Goal: Task Accomplishment & Management: Manage account settings

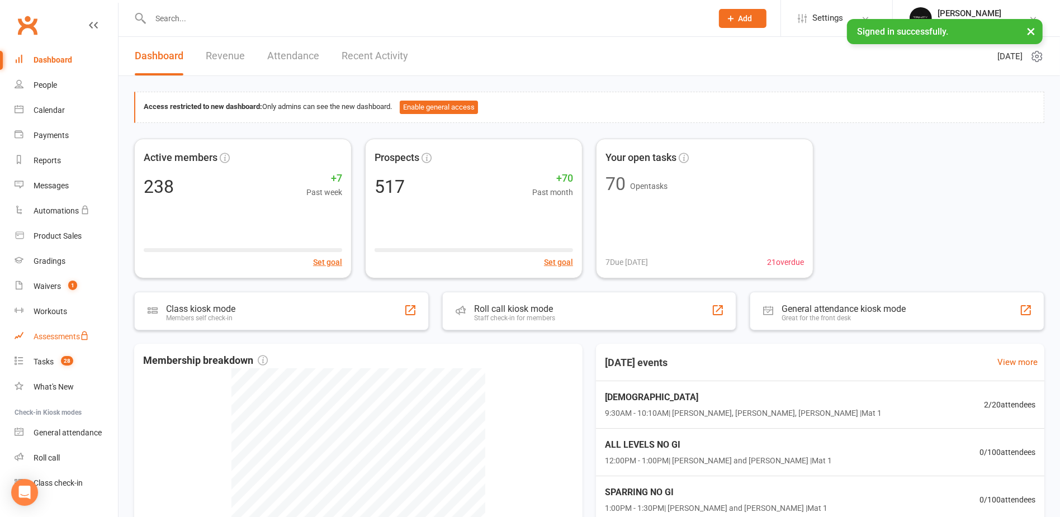
click at [34, 338] on div "Assessments" at bounding box center [61, 336] width 55 height 9
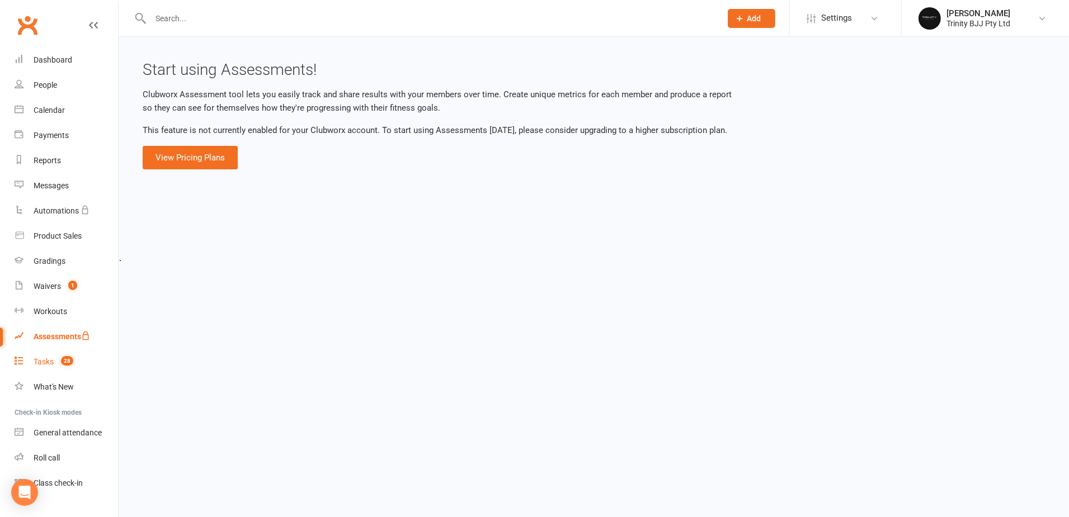
click at [46, 361] on div "Tasks" at bounding box center [44, 361] width 20 height 9
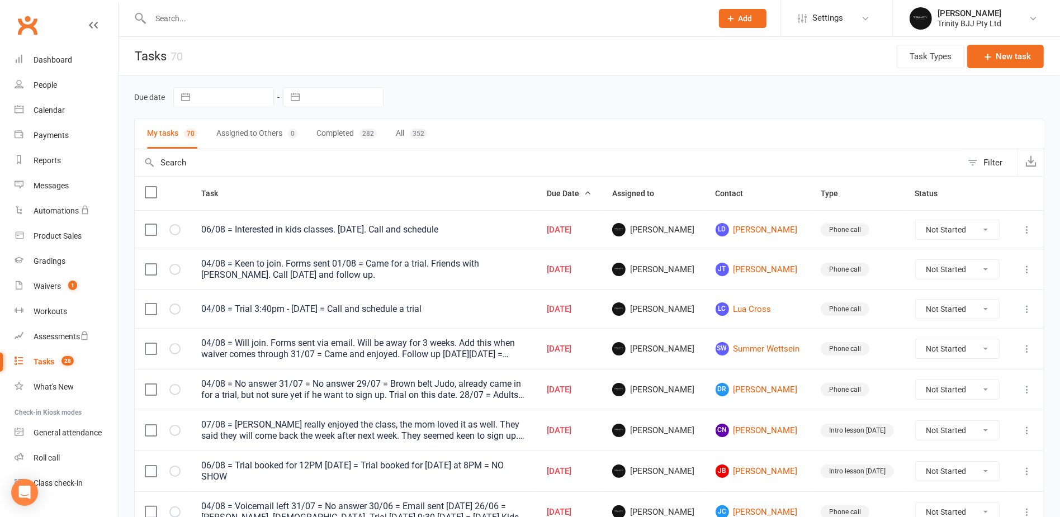
click at [295, 97] on button "button" at bounding box center [295, 97] width 20 height 19
select select "6"
select select "2025"
select select "7"
select select "2025"
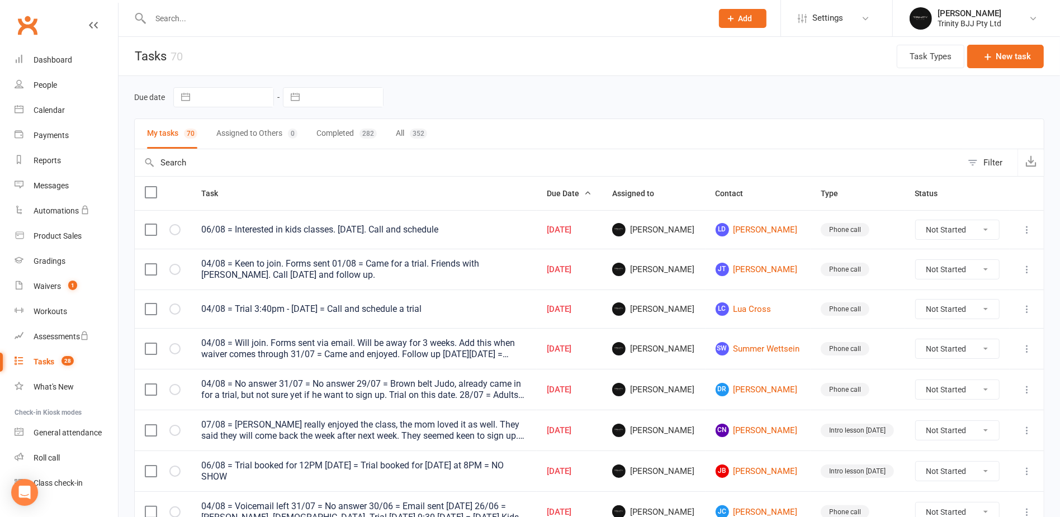
select select "8"
select select "2025"
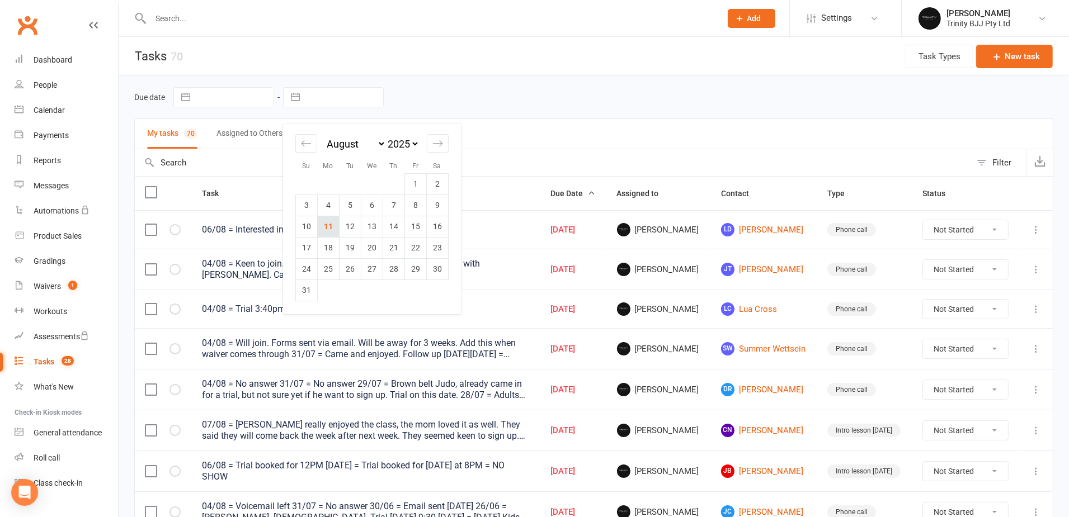
click at [329, 226] on td "11" at bounding box center [329, 226] width 22 height 21
type input "[DATE]"
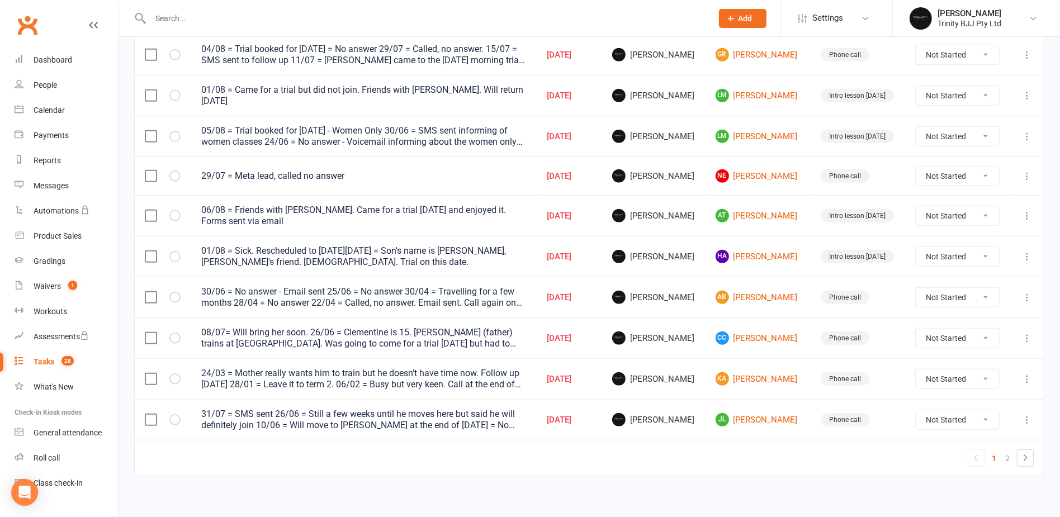
scroll to position [728, 0]
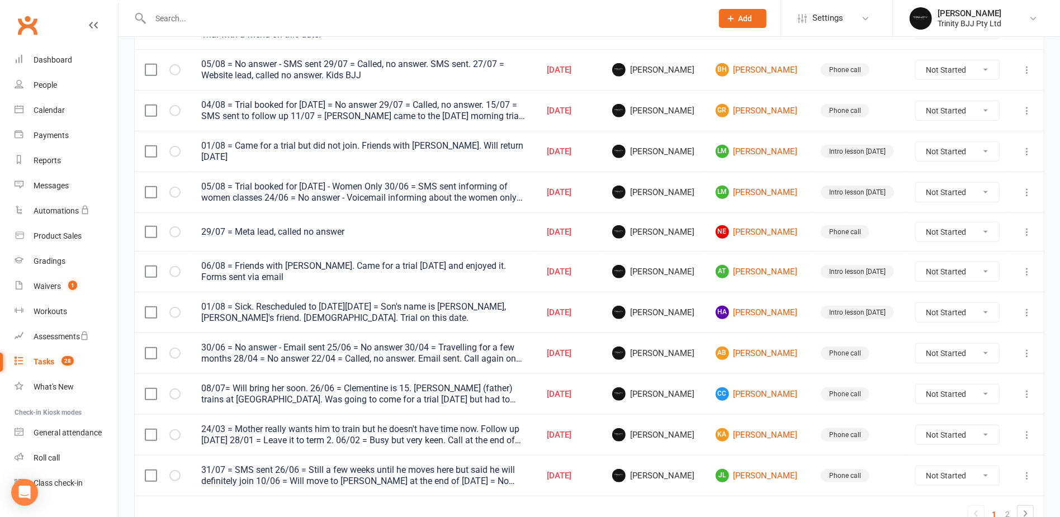
click at [955, 304] on select "Not Started In Progress Waiting Complete" at bounding box center [958, 312] width 84 height 19
click at [917, 303] on select "Not Started In Progress Waiting Complete" at bounding box center [958, 312] width 84 height 19
select select "unstarted"
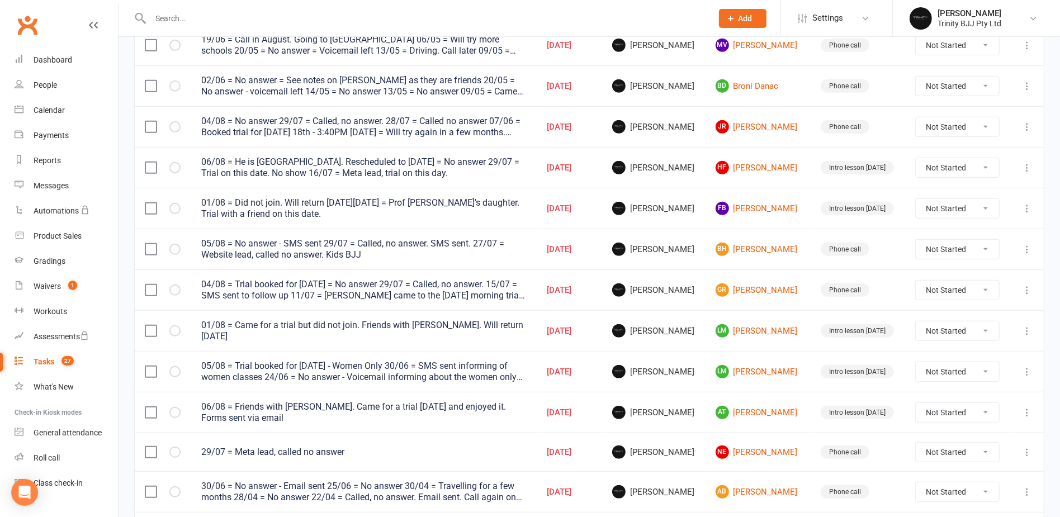
scroll to position [560, 0]
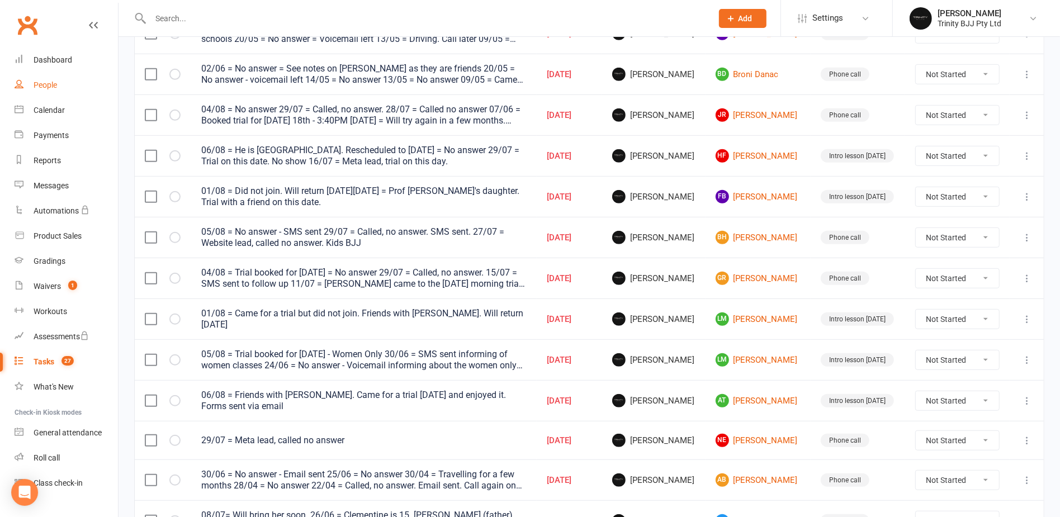
click at [45, 87] on div "People" at bounding box center [45, 85] width 23 height 9
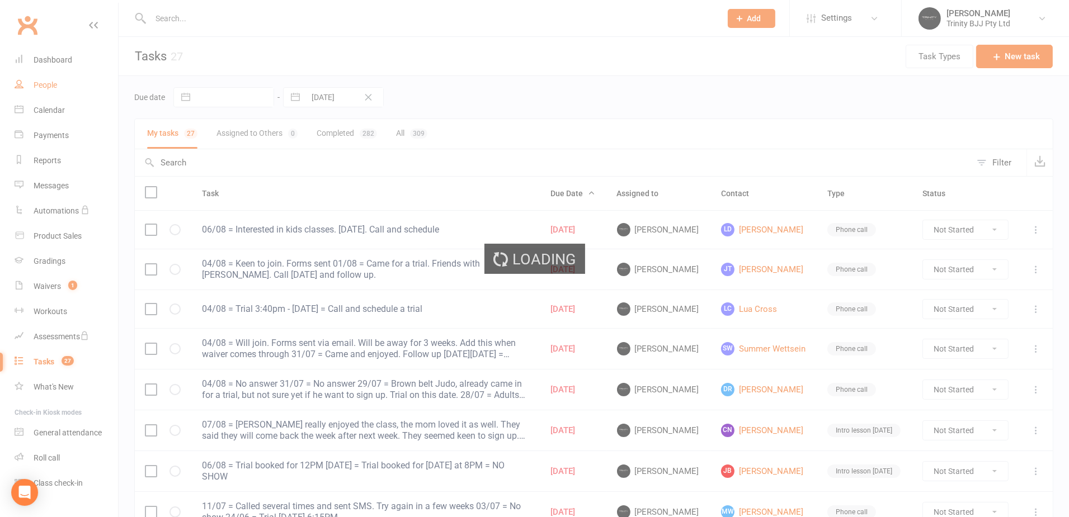
select select "100"
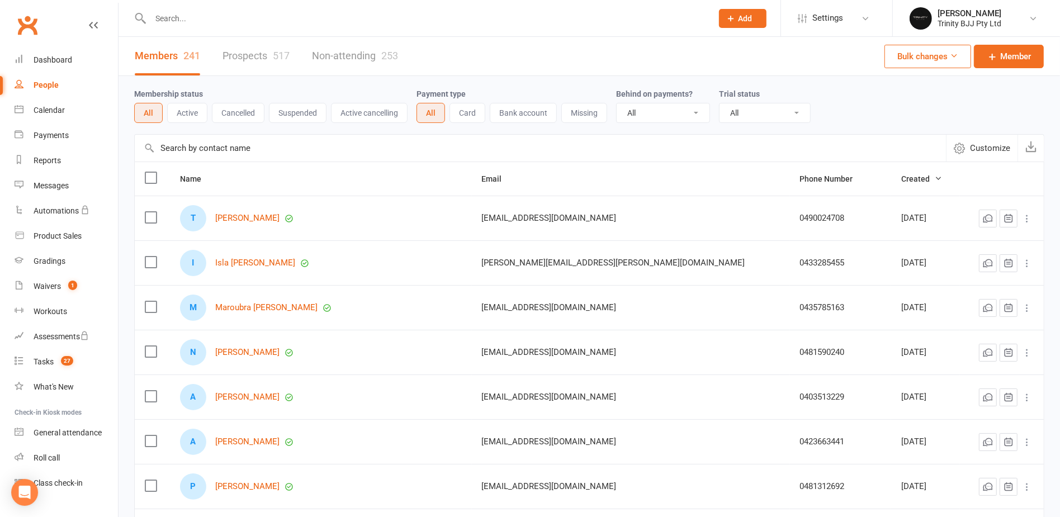
click at [251, 147] on input "text" at bounding box center [541, 148] width 812 height 27
type input "[PERSON_NAME]"
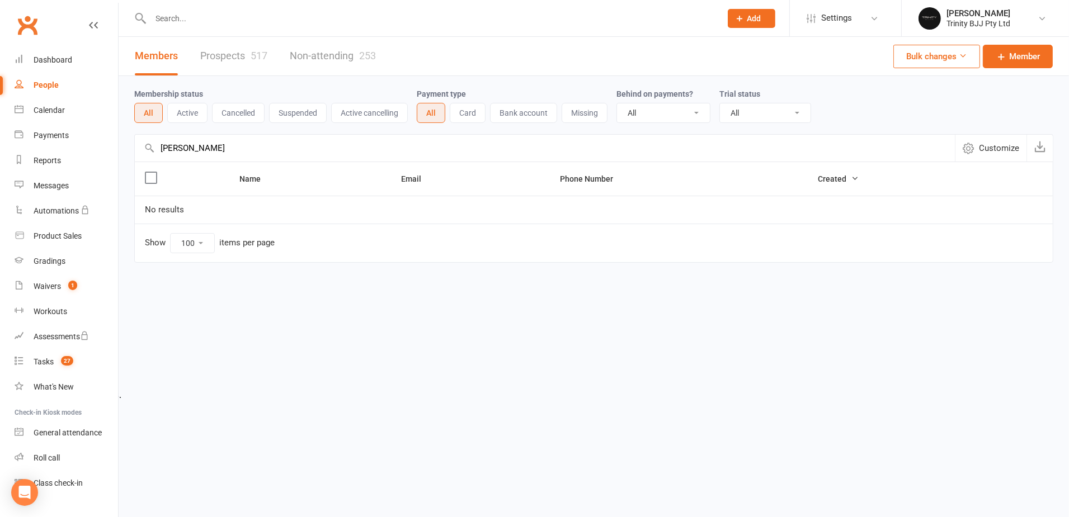
drag, startPoint x: 215, startPoint y: 149, endPoint x: 138, endPoint y: 148, distance: 77.2
click at [141, 148] on input "[PERSON_NAME]" at bounding box center [545, 148] width 820 height 27
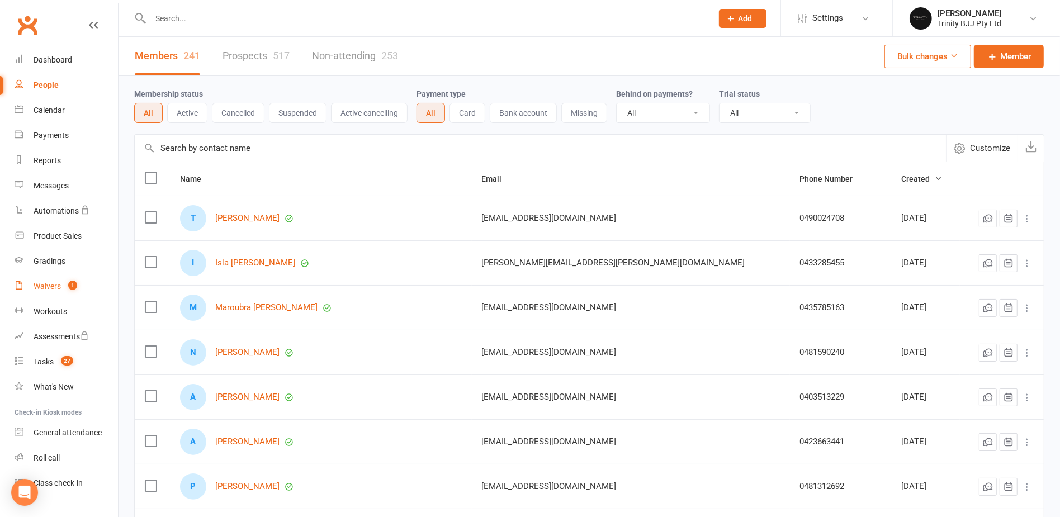
click at [52, 289] on div "Waivers" at bounding box center [47, 286] width 27 height 9
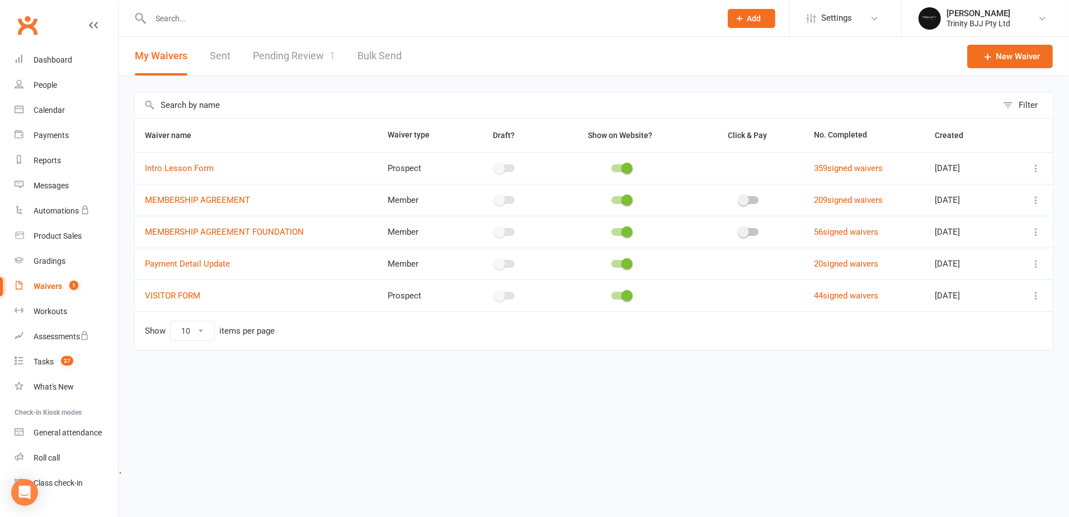
click at [301, 58] on link "Pending Review 1" at bounding box center [294, 56] width 82 height 39
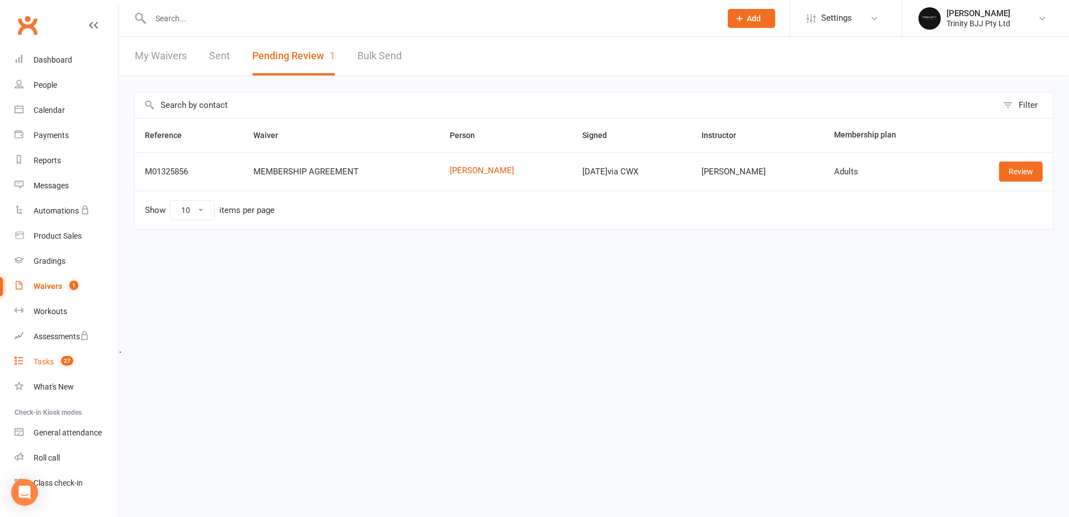
click at [48, 360] on div "Tasks" at bounding box center [44, 361] width 20 height 9
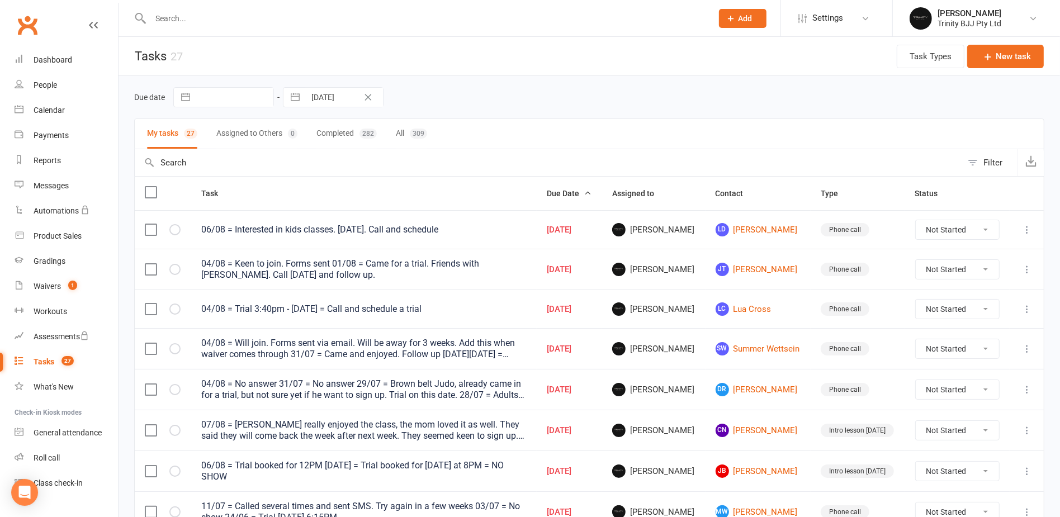
click at [222, 156] on input "text" at bounding box center [549, 162] width 828 height 27
click at [50, 84] on div "People" at bounding box center [45, 85] width 23 height 9
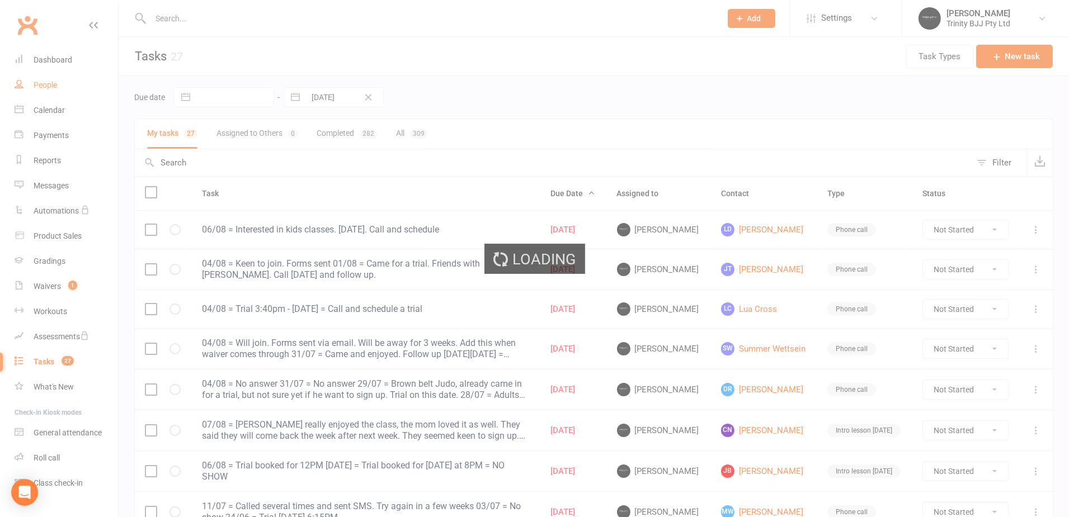
select select "100"
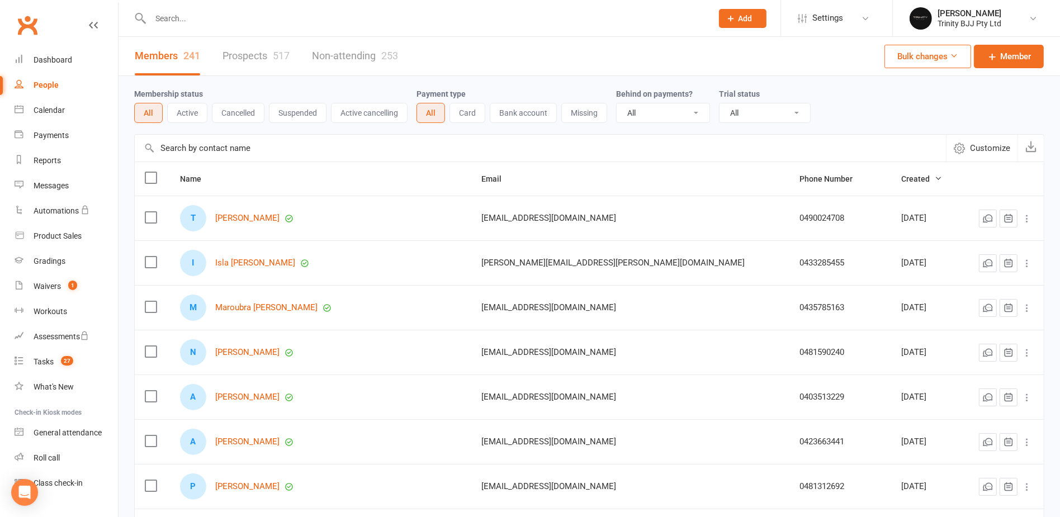
click at [245, 153] on input "text" at bounding box center [541, 148] width 812 height 27
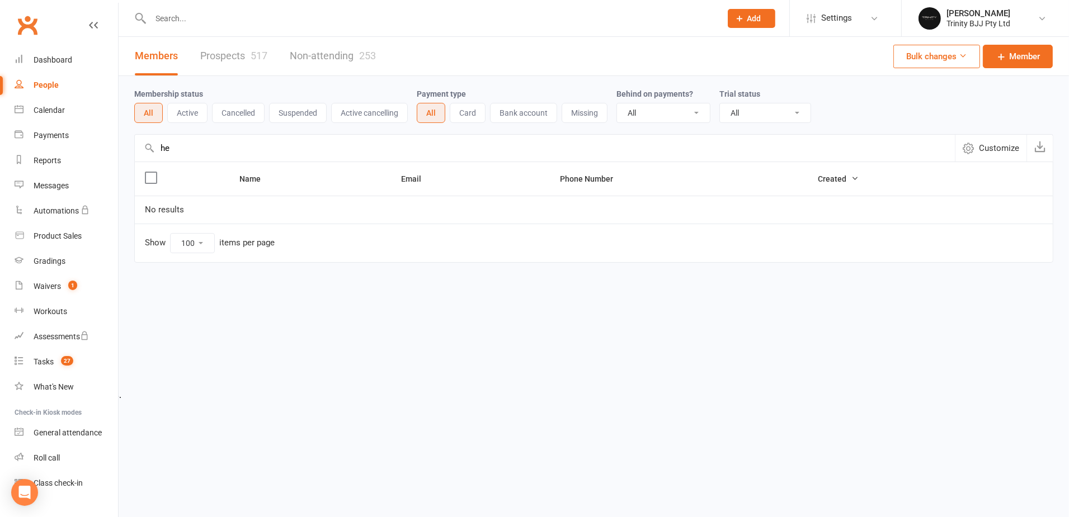
type input "h"
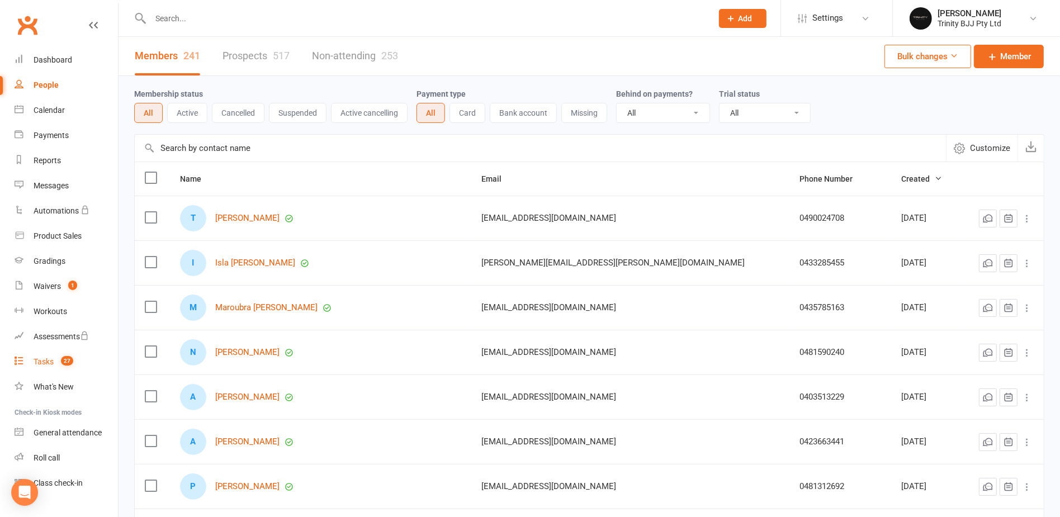
click at [48, 350] on link "Tasks 27" at bounding box center [66, 362] width 103 height 25
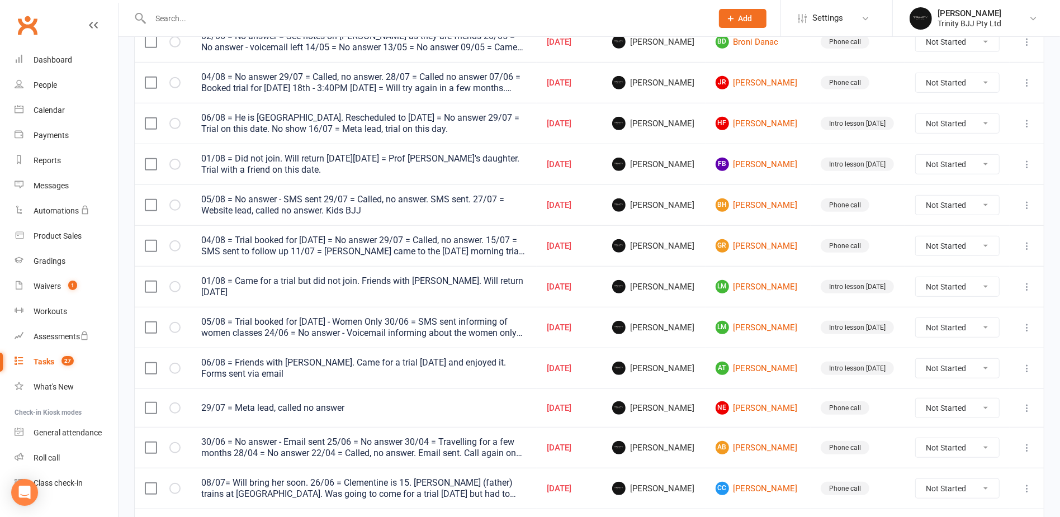
scroll to position [615, 0]
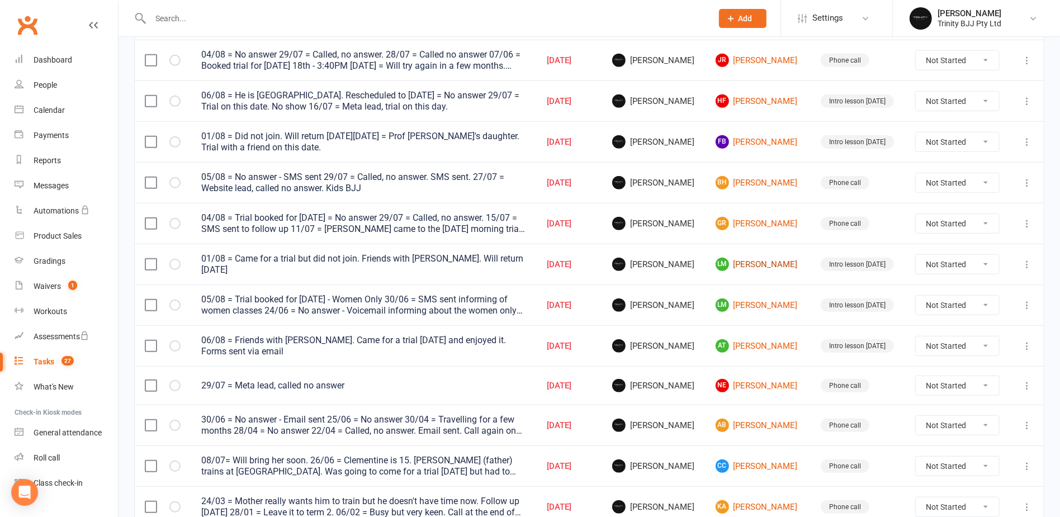
click at [740, 260] on link "[PERSON_NAME]" at bounding box center [759, 264] width 86 height 13
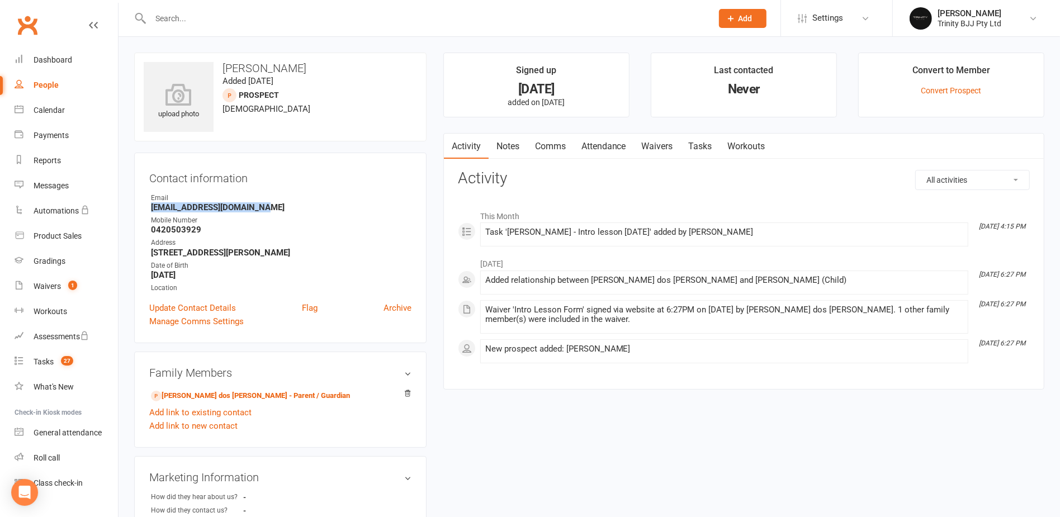
drag, startPoint x: 151, startPoint y: 206, endPoint x: 297, endPoint y: 204, distance: 146.0
click at [297, 204] on strong "[EMAIL_ADDRESS][DOMAIN_NAME]" at bounding box center [281, 207] width 261 height 10
copy strong "[EMAIL_ADDRESS][DOMAIN_NAME]"
click at [705, 144] on link "Tasks" at bounding box center [700, 147] width 39 height 26
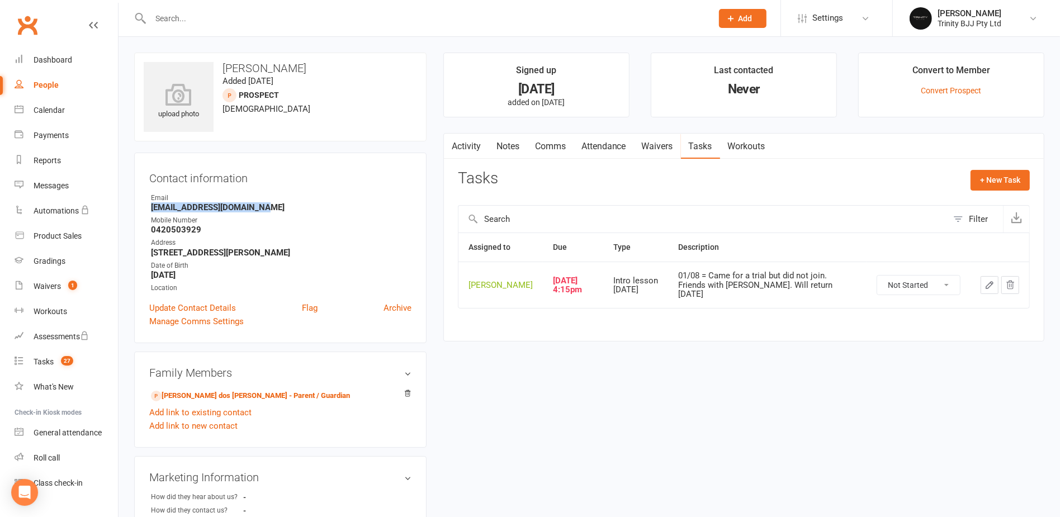
click at [990, 282] on icon "button" at bounding box center [990, 285] width 10 height 10
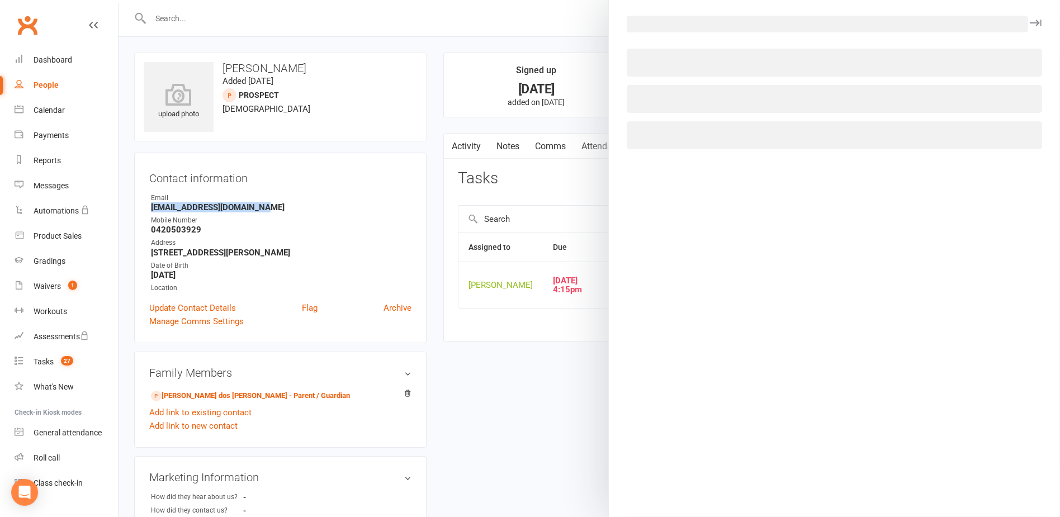
select select "30477"
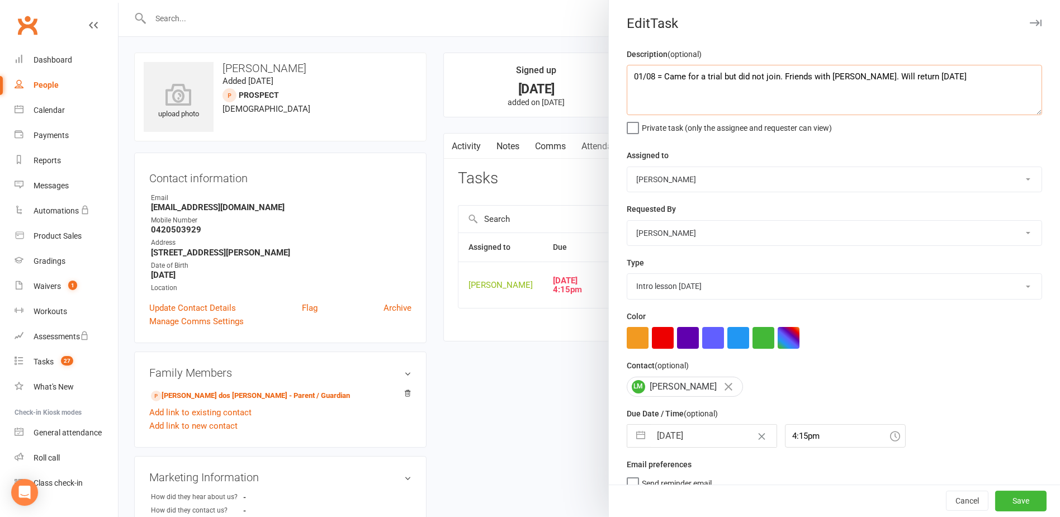
drag, startPoint x: 629, startPoint y: 77, endPoint x: 668, endPoint y: 114, distance: 53.8
click at [630, 77] on textarea "01/08 = Came for a trial but did not join. Friends with [PERSON_NAME]. Will ret…" at bounding box center [835, 90] width 416 height 50
type textarea "09/11 = Came and joined - Check notes about payment 01/08 = Came for a trial bu…"
click at [1015, 498] on button "Save" at bounding box center [1021, 502] width 51 height 20
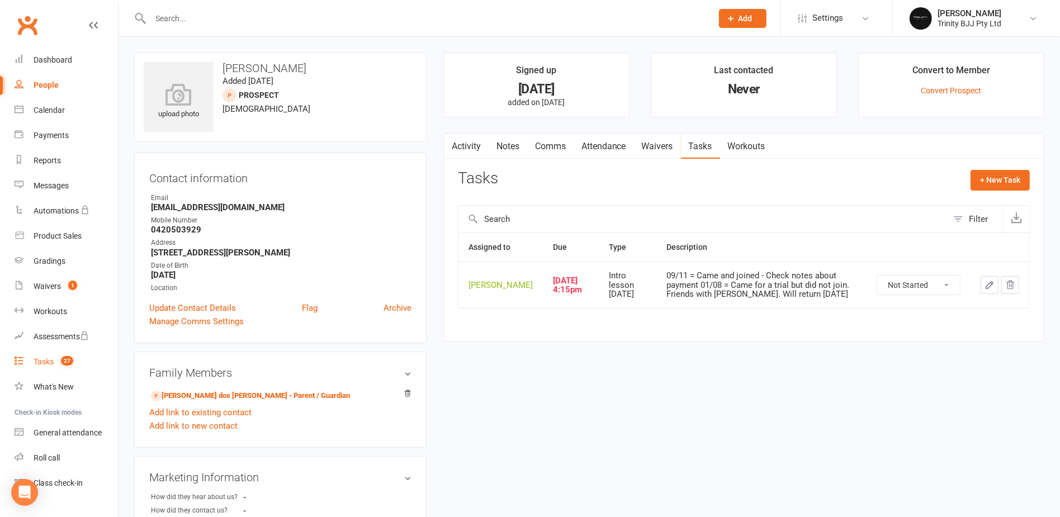
click at [53, 353] on link "Tasks 27" at bounding box center [66, 362] width 103 height 25
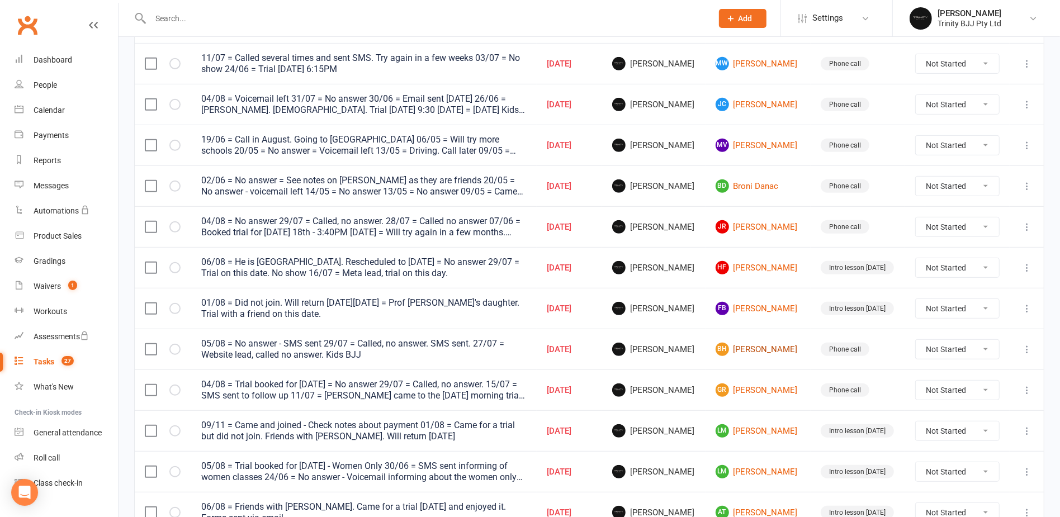
scroll to position [393, 0]
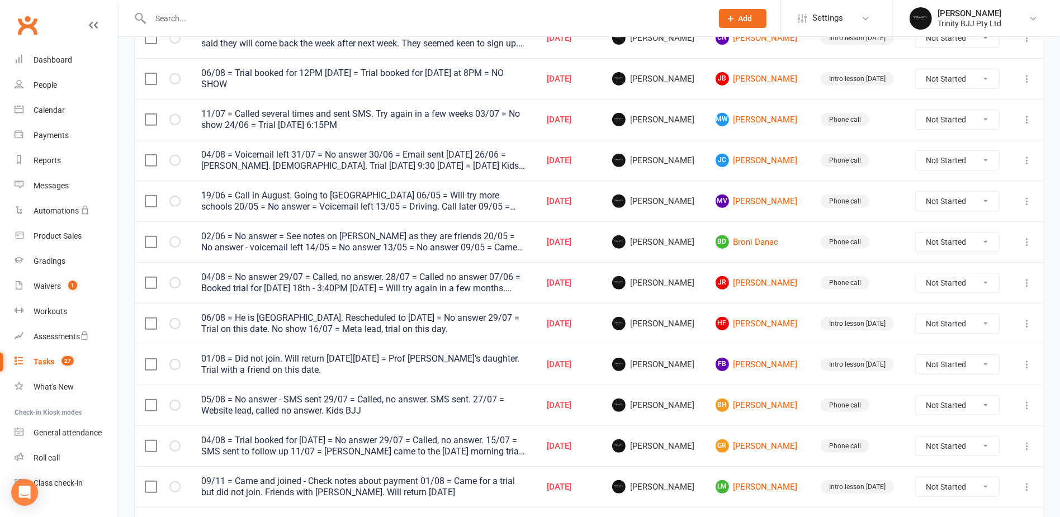
click at [939, 358] on select "Not Started In Progress Waiting Complete" at bounding box center [958, 364] width 84 height 19
click at [917, 355] on select "Not Started In Progress Waiting Complete" at bounding box center [958, 364] width 84 height 19
select select "unstarted"
select select "started"
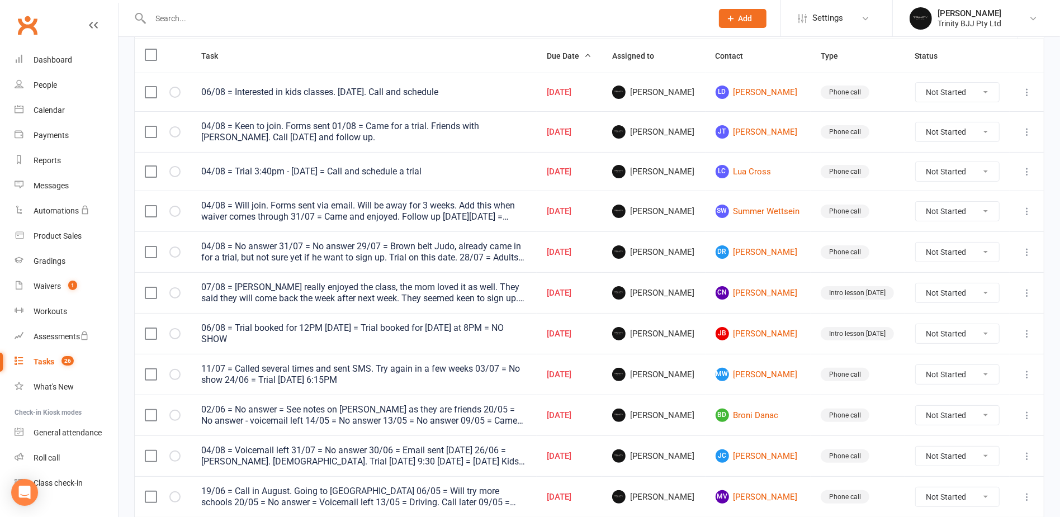
scroll to position [113, 0]
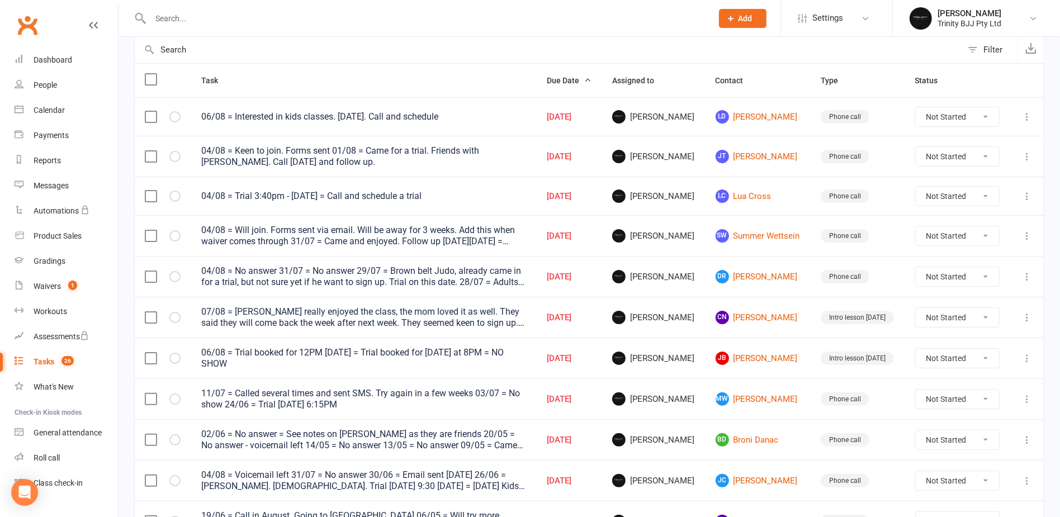
click at [959, 391] on select "Not Started In Progress Waiting Complete" at bounding box center [958, 399] width 84 height 19
click at [917, 390] on select "Not Started In Progress Waiting Complete" at bounding box center [958, 399] width 84 height 19
select select "unstarted"
select select "started"
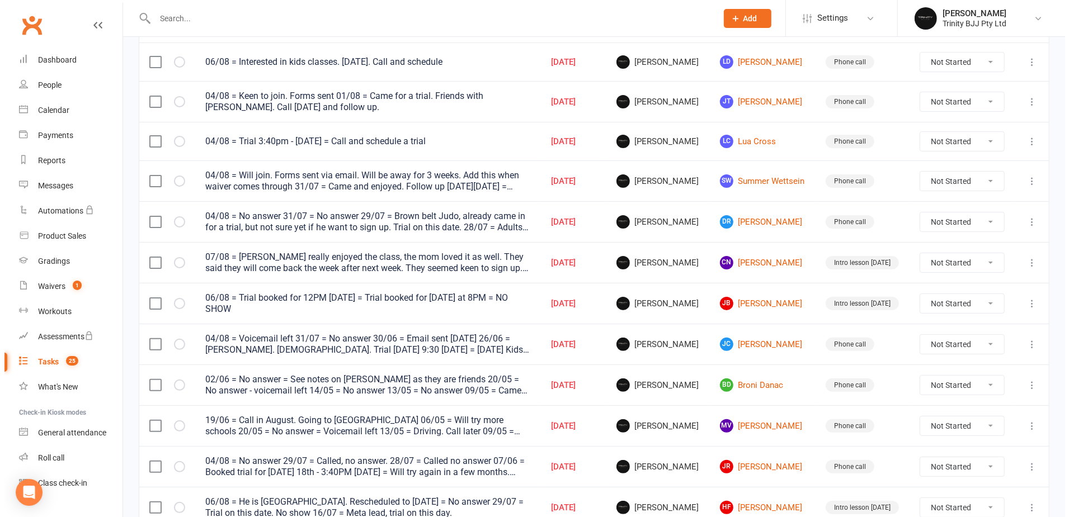
scroll to position [0, 0]
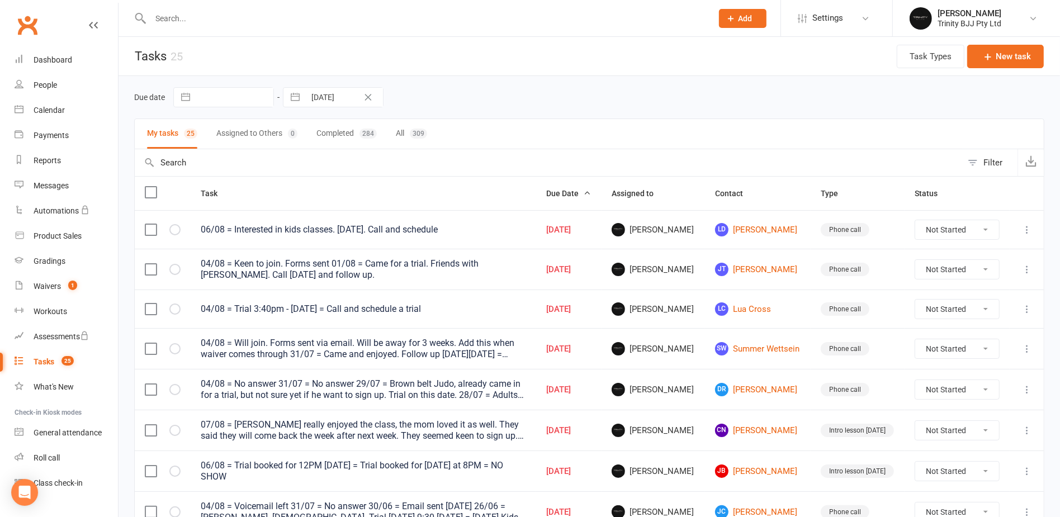
click at [342, 130] on button "Completed 284" at bounding box center [347, 134] width 60 height 30
select select "started"
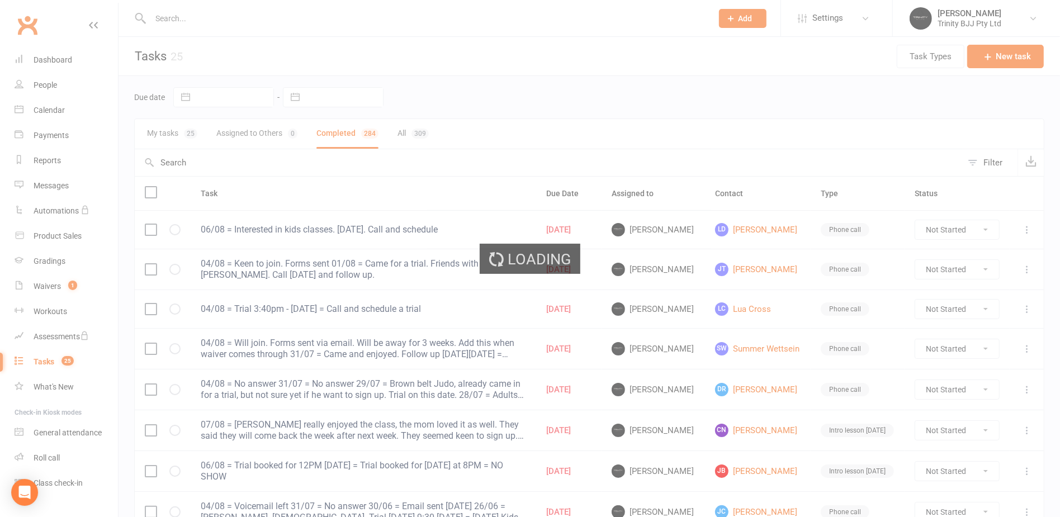
select select "started"
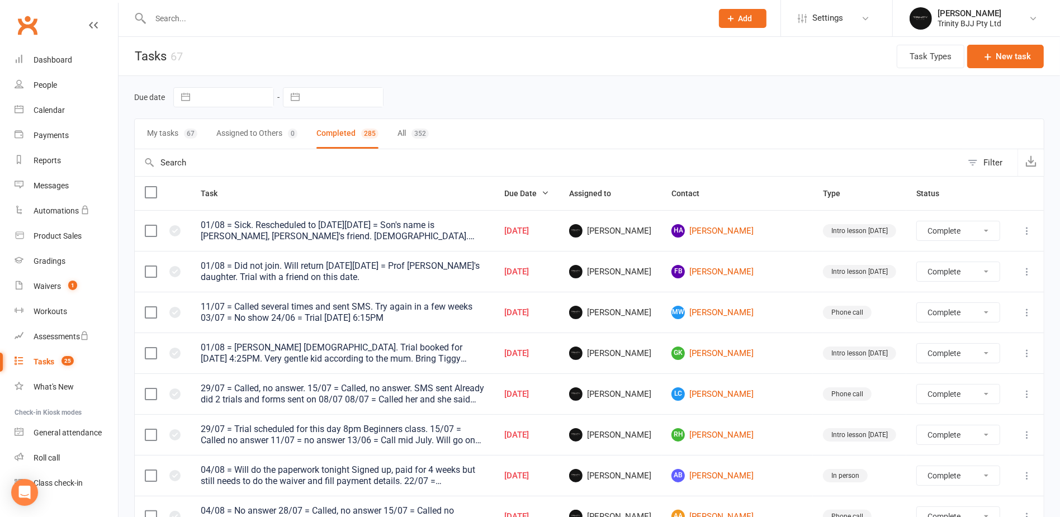
select select "finished"
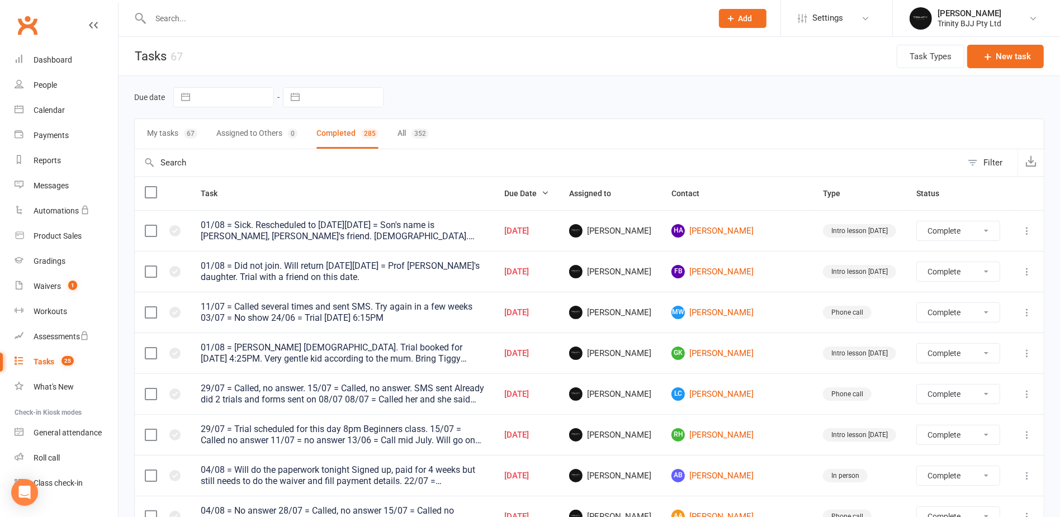
select select "finished"
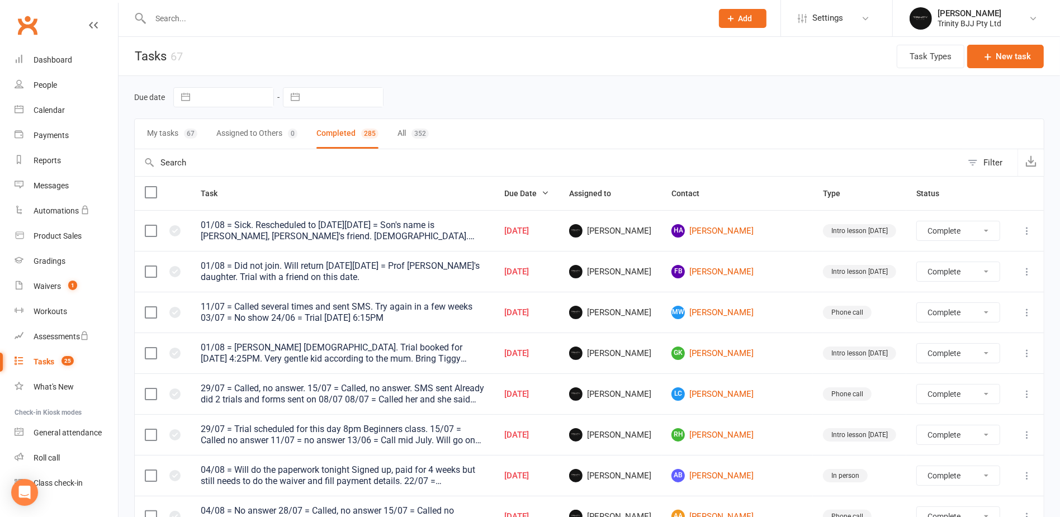
select select "finished"
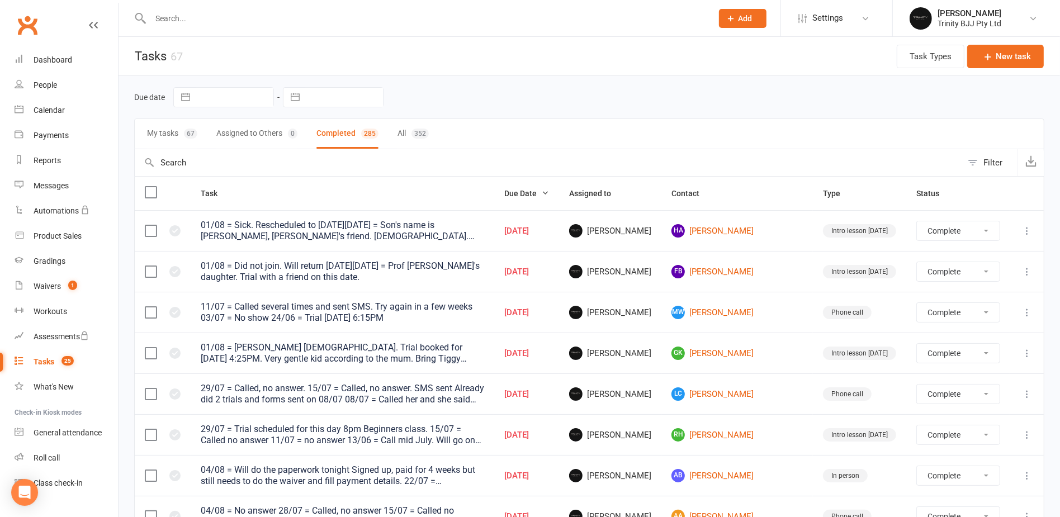
select select "finished"
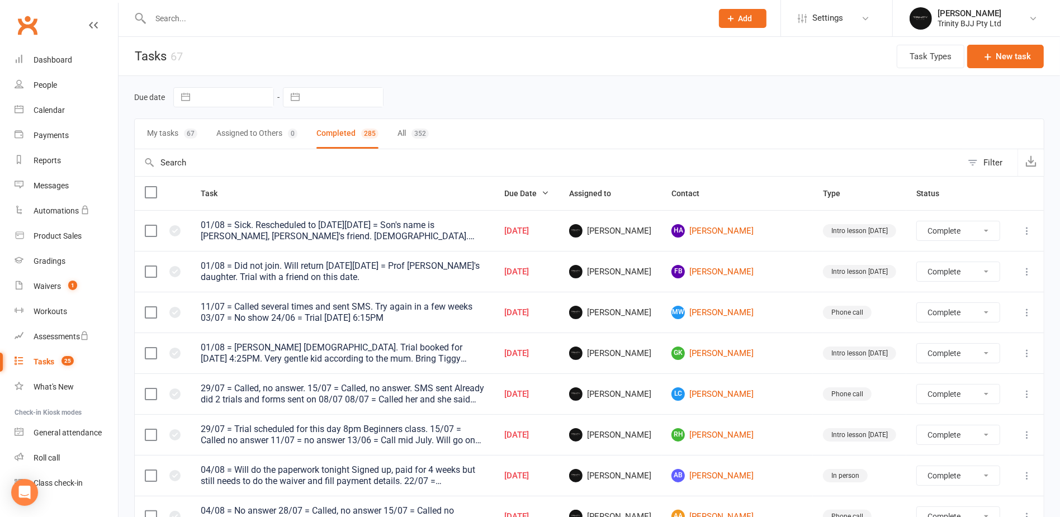
select select "finished"
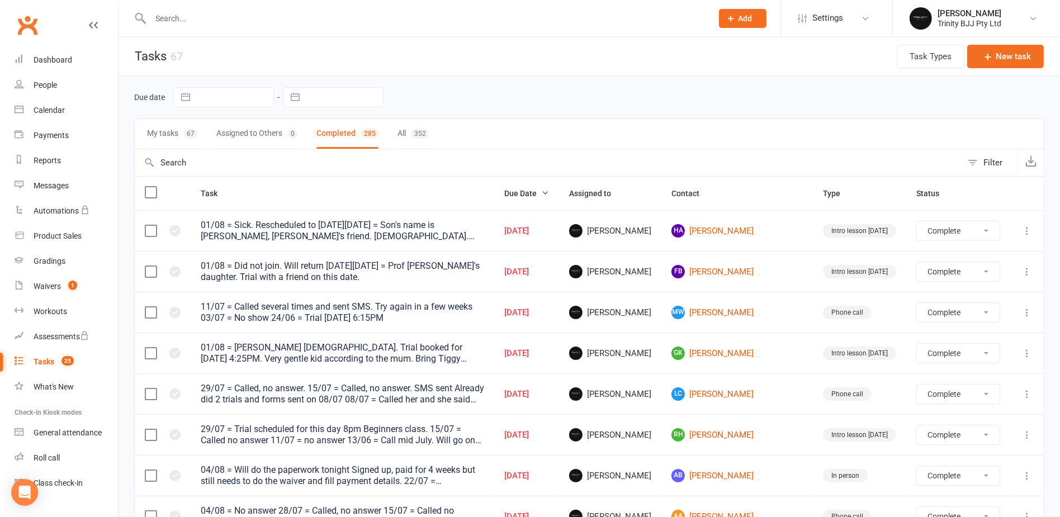
click at [265, 156] on input "text" at bounding box center [549, 162] width 828 height 27
type input "ma"
select select "finished"
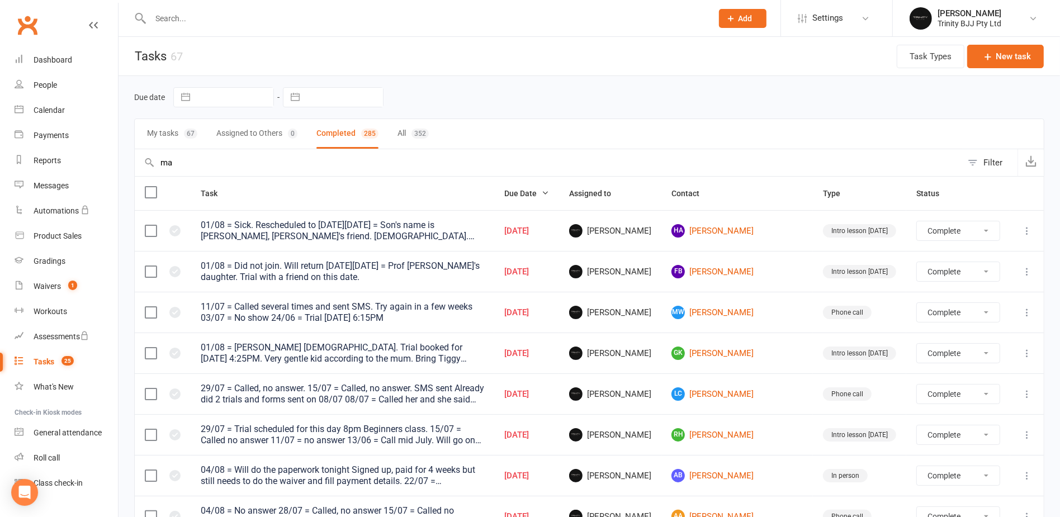
select select "finished"
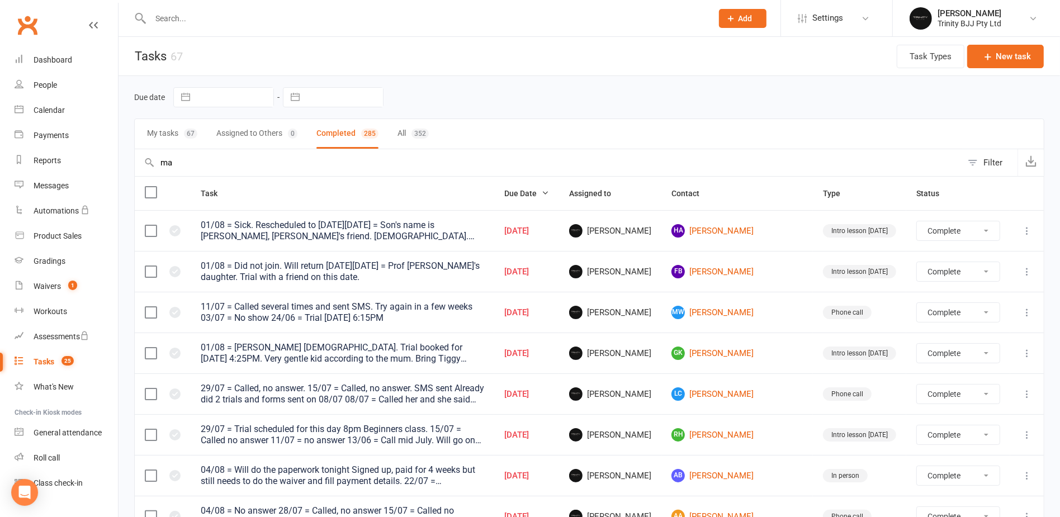
select select "finished"
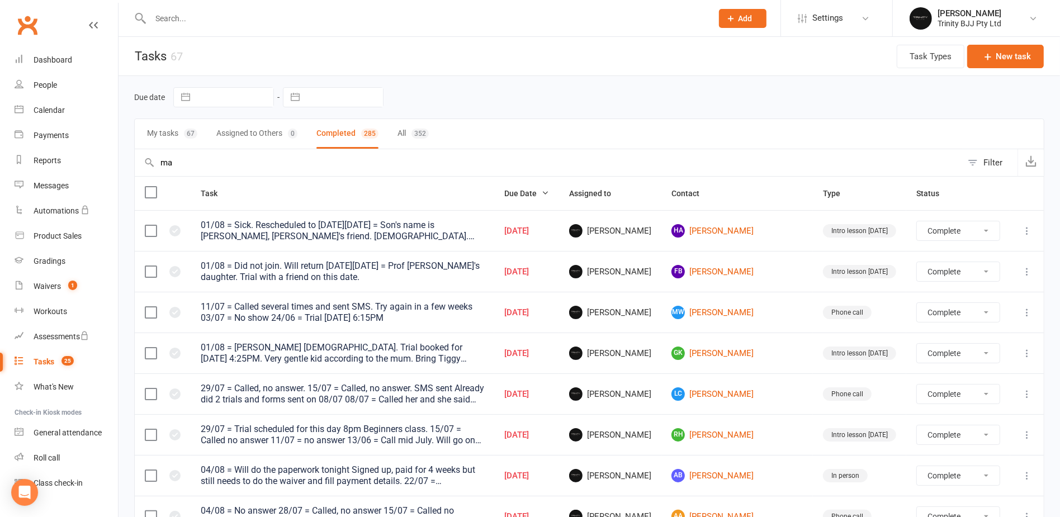
select select "finished"
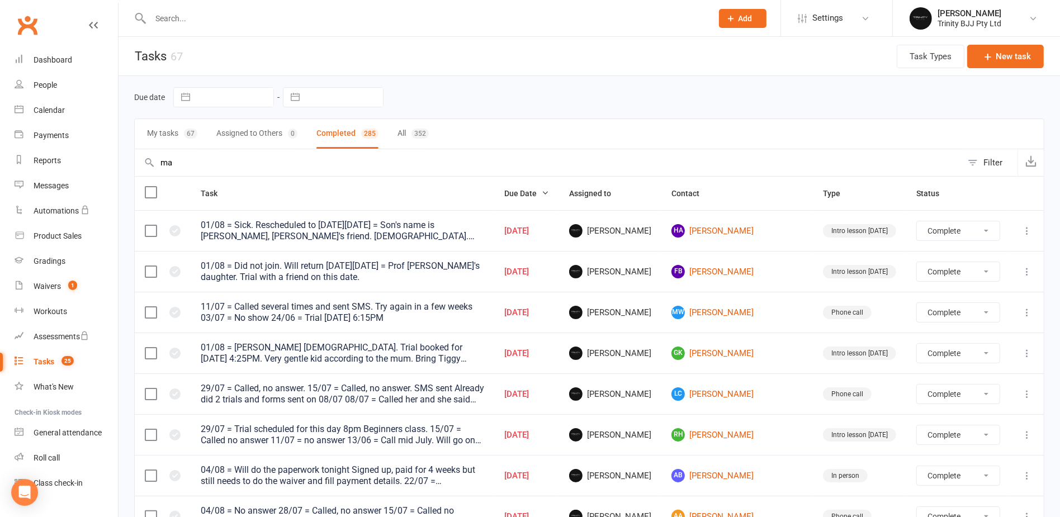
select select "finished"
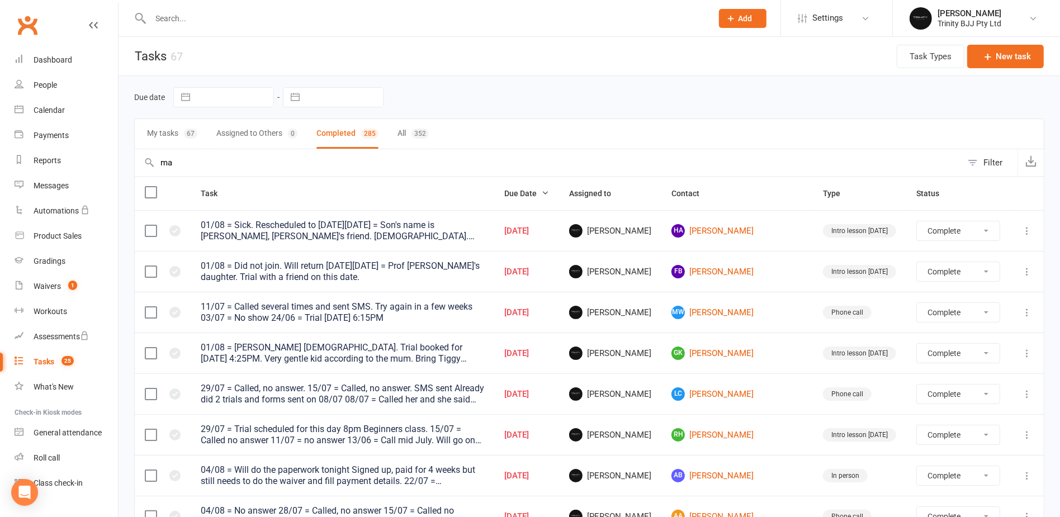
select select "finished"
type input "mad"
select select "finished"
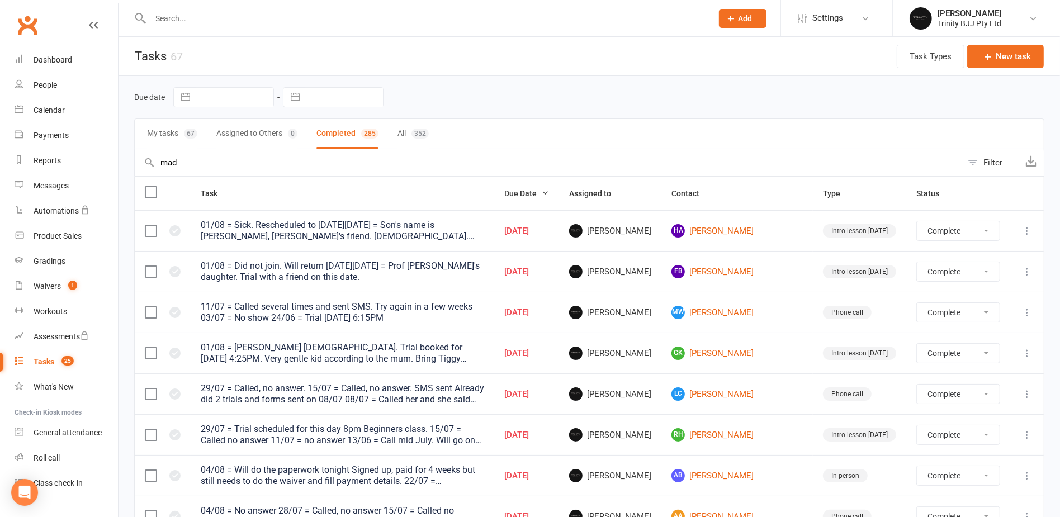
select select "finished"
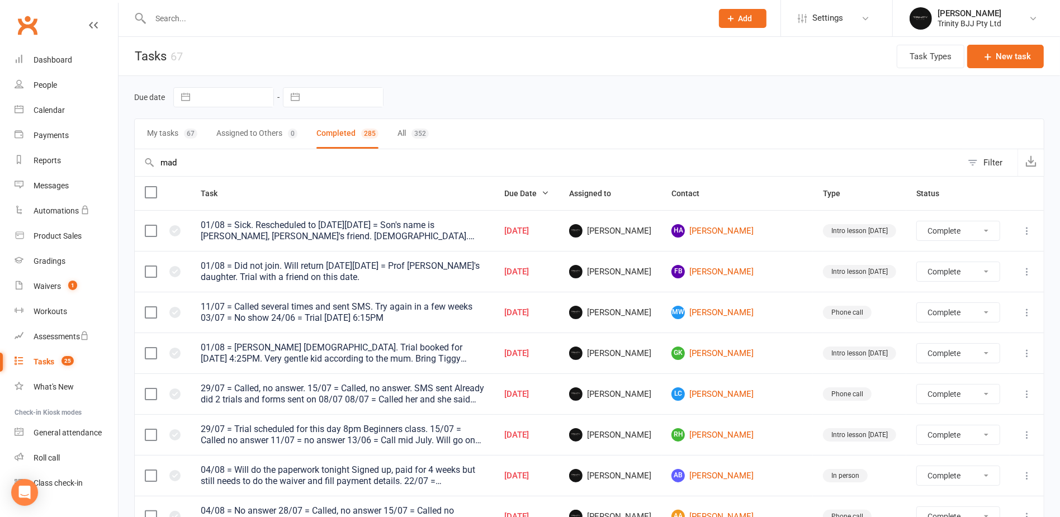
select select "finished"
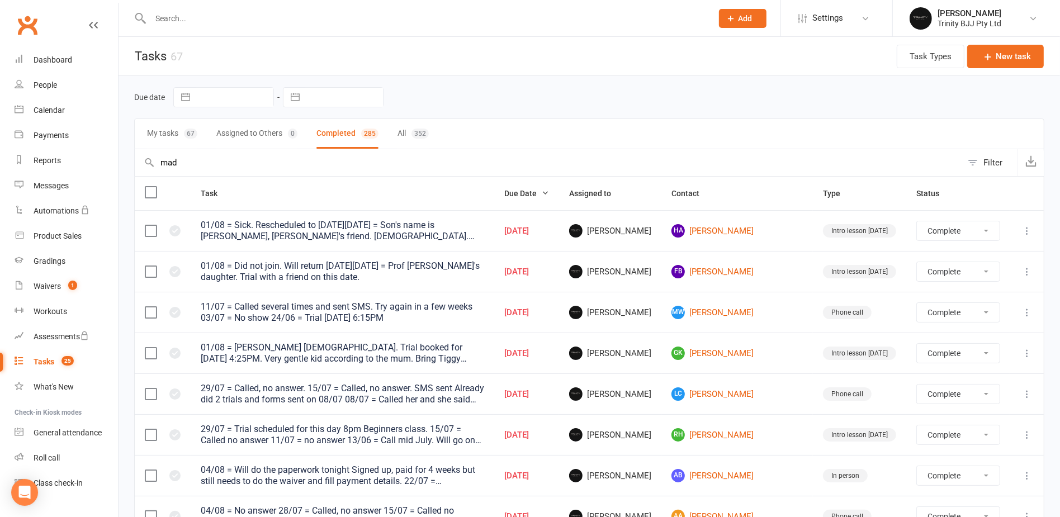
select select "finished"
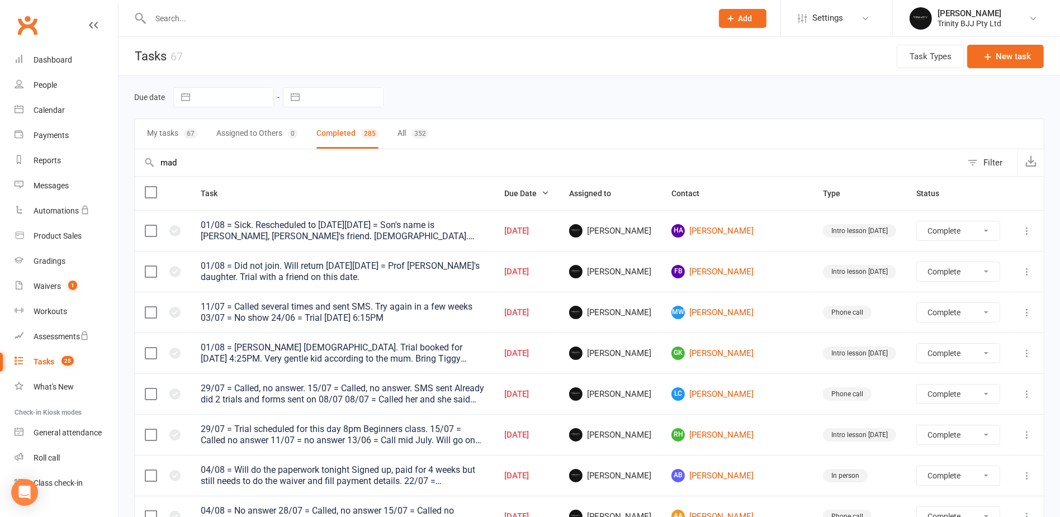
select select "finished"
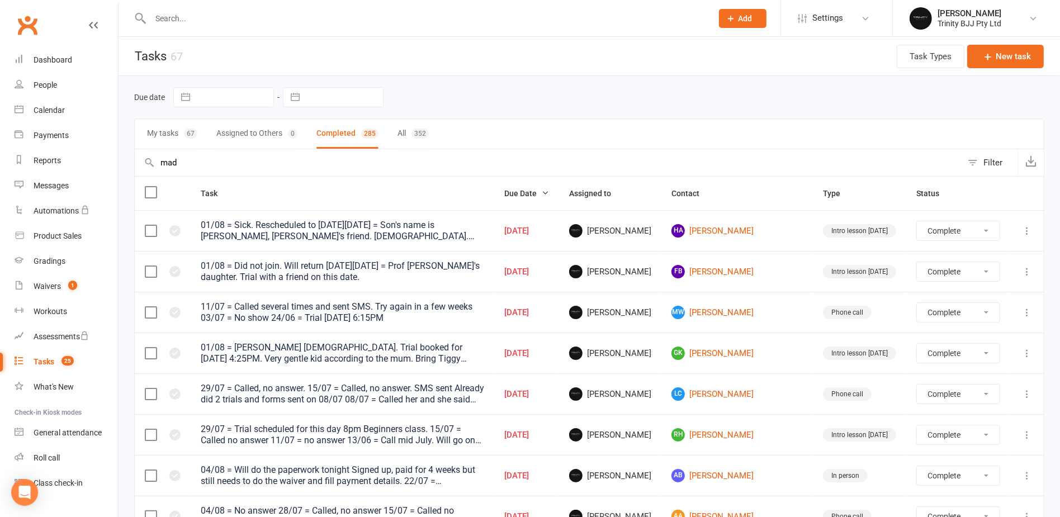
select select "finished"
type input "madi"
select select "finished"
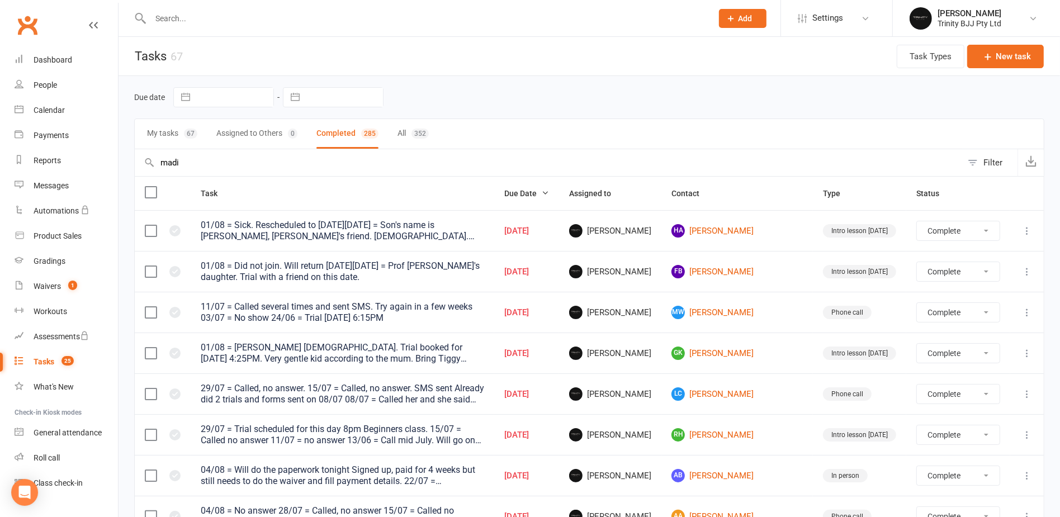
select select "finished"
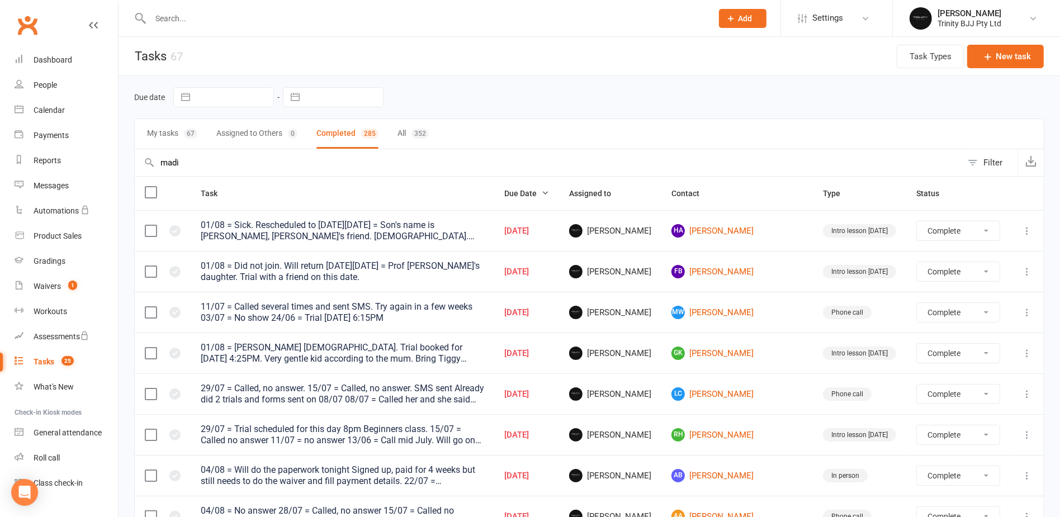
select select "finished"
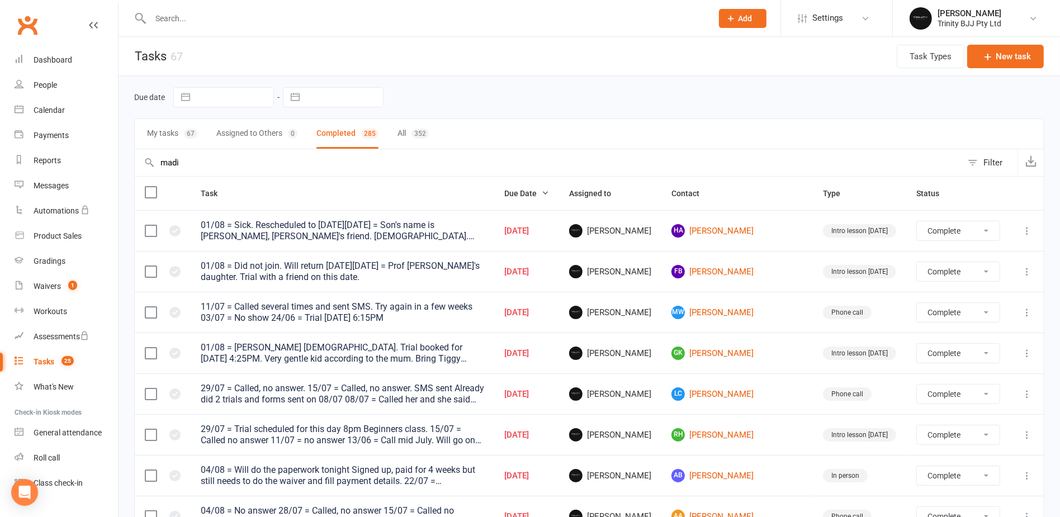
select select "finished"
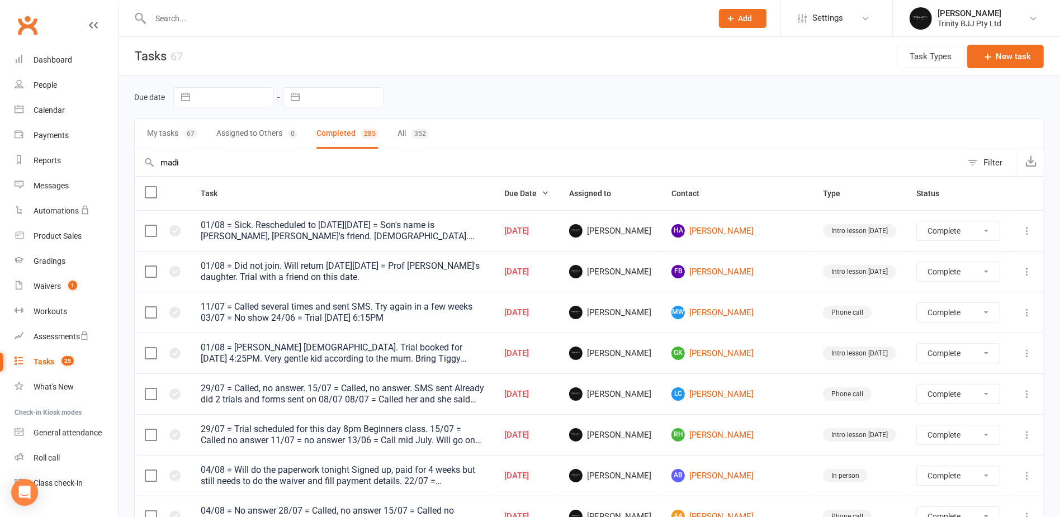
select select "finished"
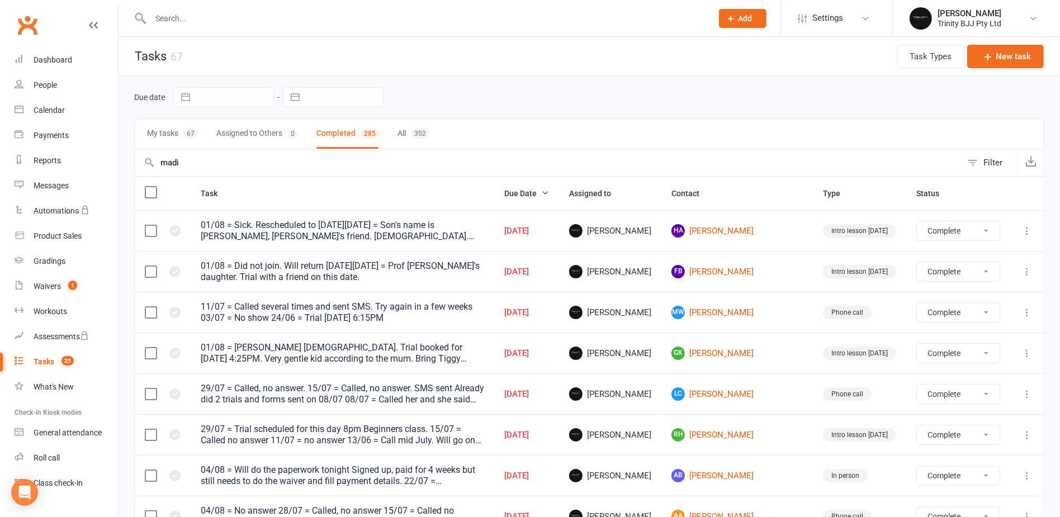
select select "finished"
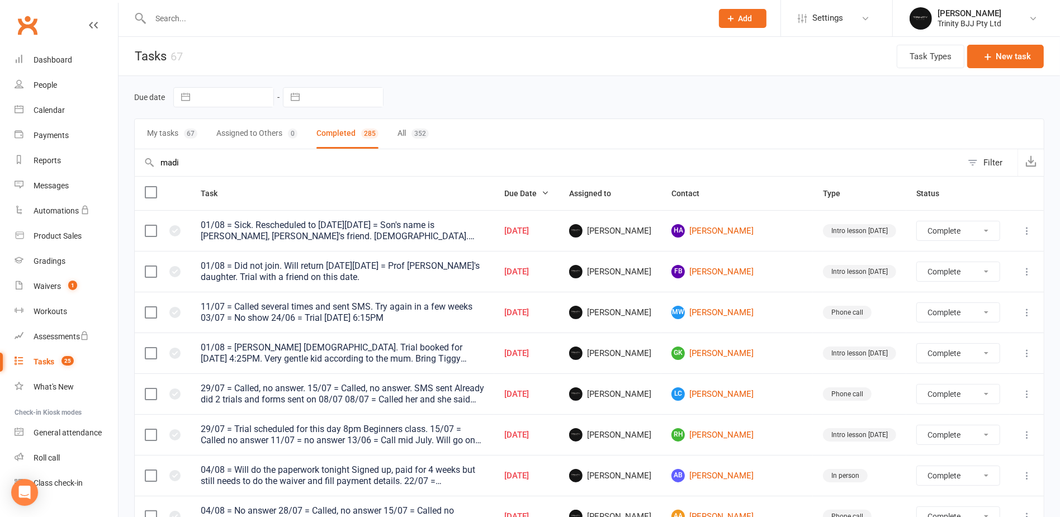
select select "finished"
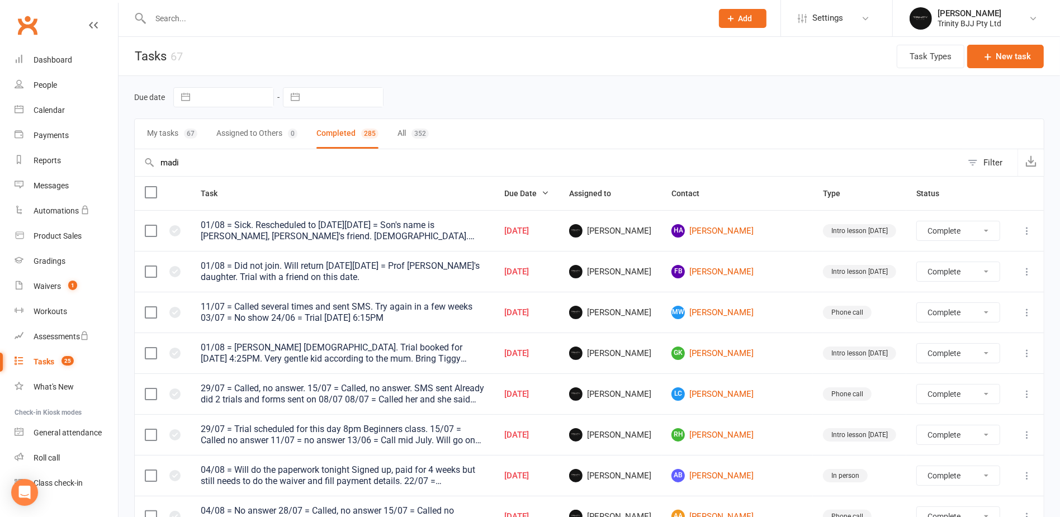
select select "finished"
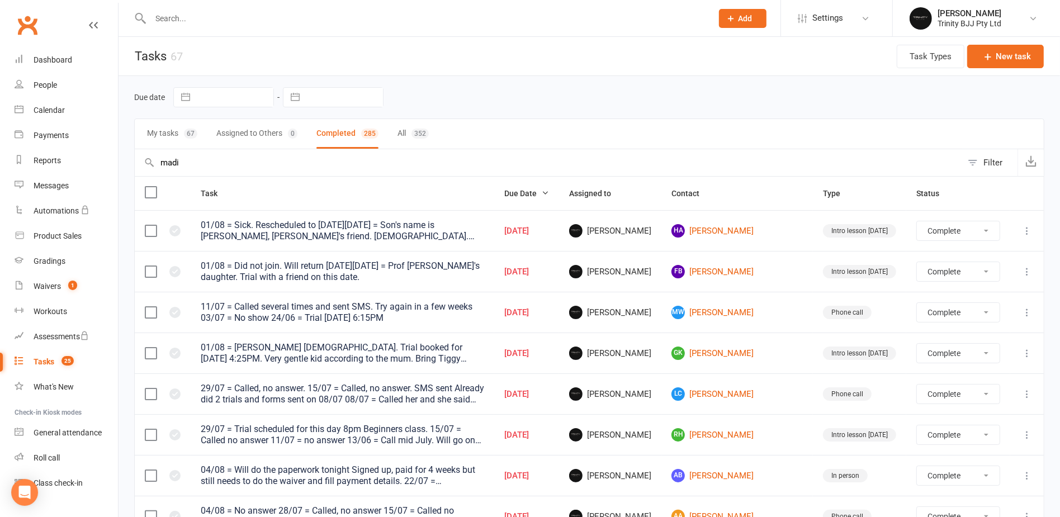
select select "finished"
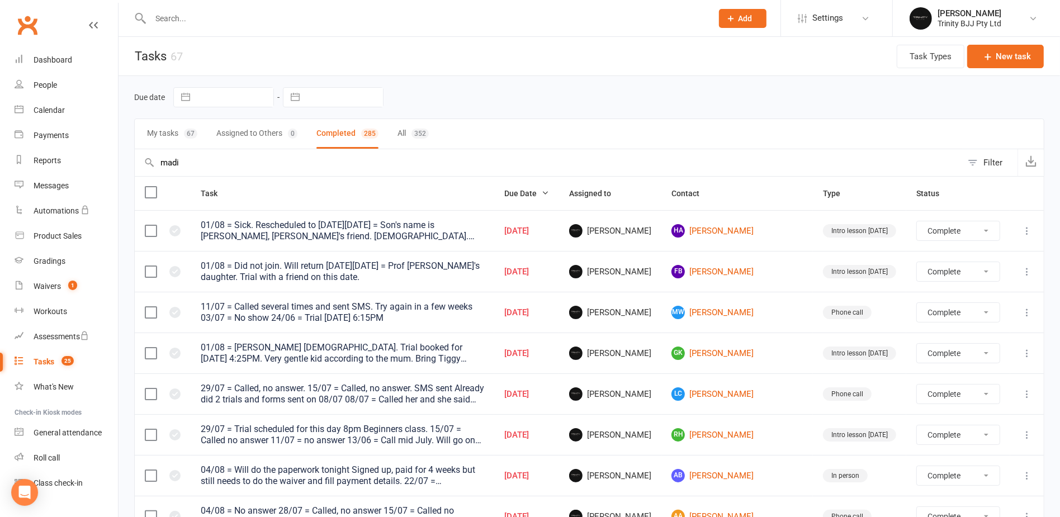
select select "finished"
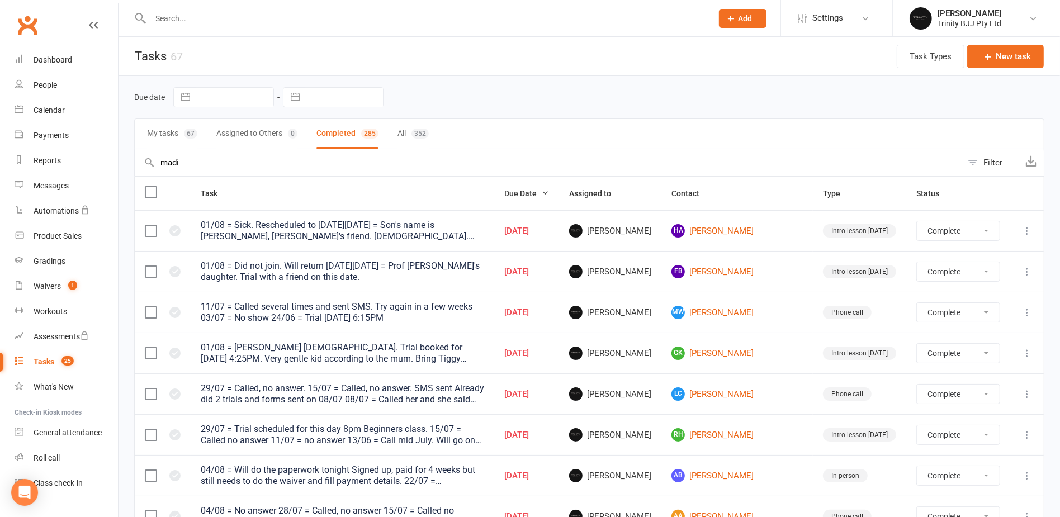
select select "finished"
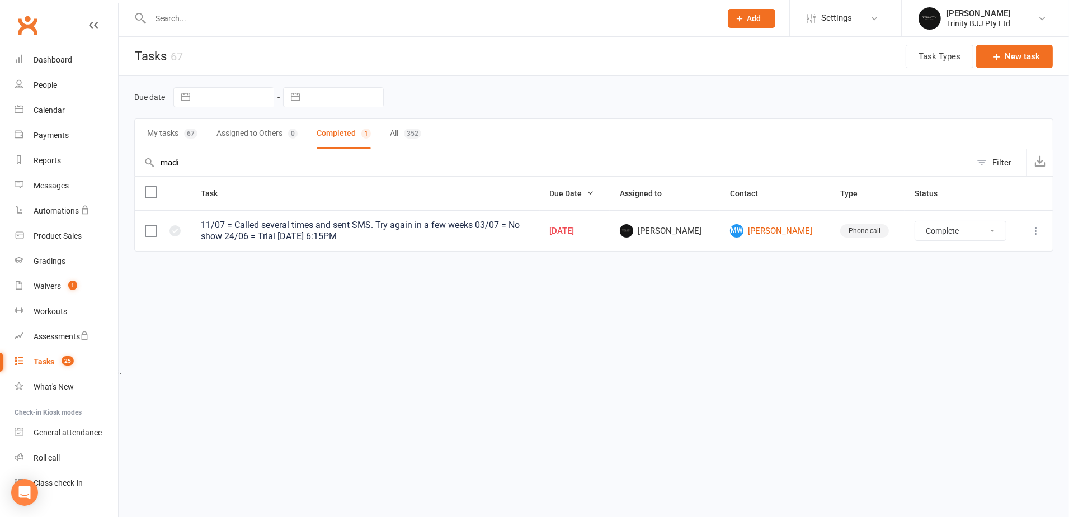
type input "madi"
click at [960, 227] on select "Not Started In Progress Waiting Complete" at bounding box center [960, 230] width 91 height 19
click at [915, 221] on select "Not Started In Progress Waiting Complete" at bounding box center [960, 230] width 91 height 19
select select "finished"
